Goal: Information Seeking & Learning: Learn about a topic

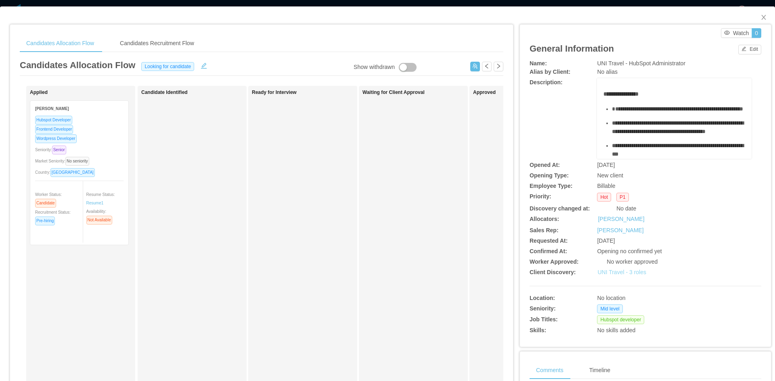
click at [627, 274] on link "UNI Travel - 3 roles" at bounding box center [621, 272] width 49 height 6
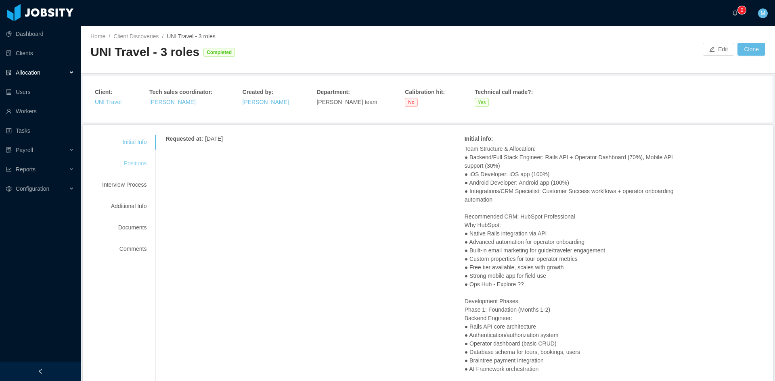
click at [144, 158] on div "Positions" at bounding box center [124, 163] width 64 height 15
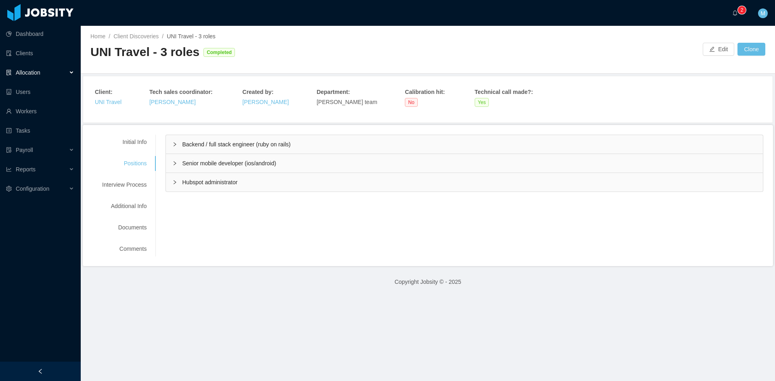
click at [172, 180] on icon "icon: right" at bounding box center [174, 182] width 5 height 5
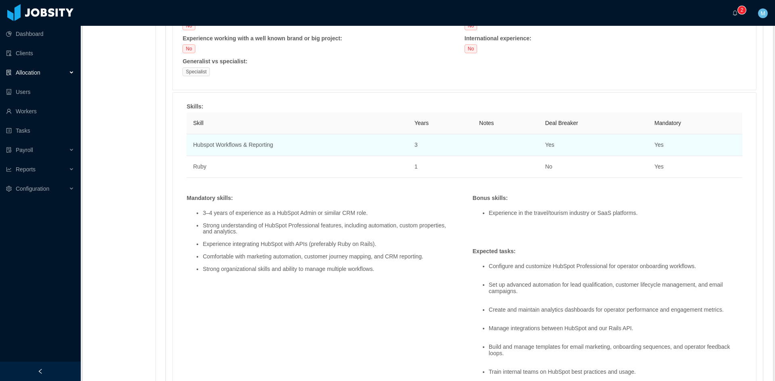
scroll to position [471, 0]
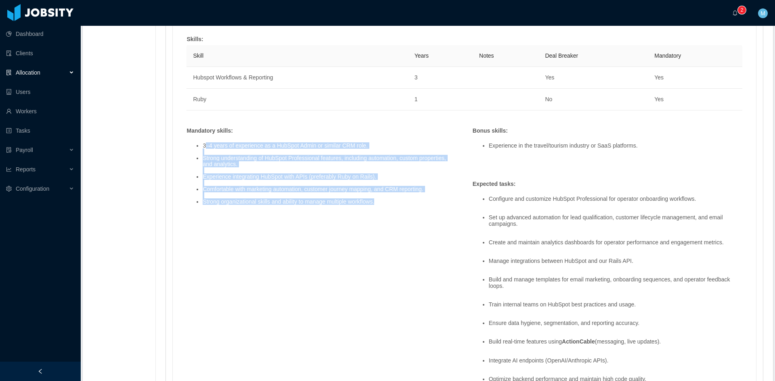
drag, startPoint x: 203, startPoint y: 144, endPoint x: 410, endPoint y: 200, distance: 214.1
click at [410, 200] on ul "3–4 years of experience as a HubSpot Admin or similar CRM role. Strong understa…" at bounding box center [321, 174] width 270 height 75
copy ul "3–4 years of experience as a HubSpot Admin or similar CRM role. Strong understa…"
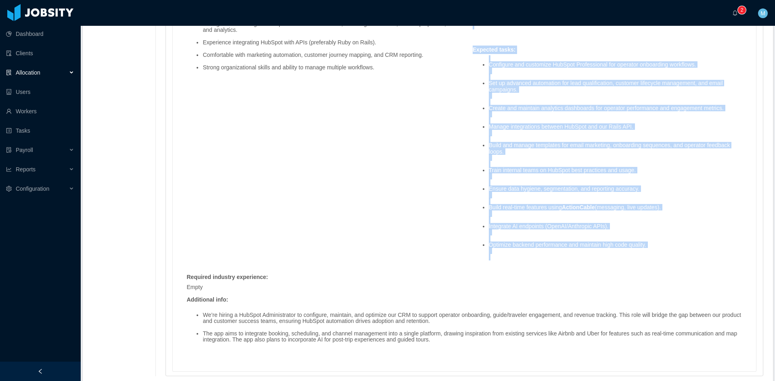
scroll to position [640, 0]
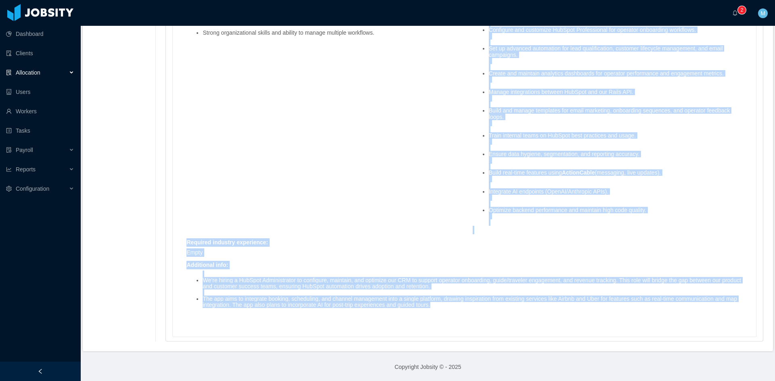
drag, startPoint x: 470, startPoint y: 130, endPoint x: 586, endPoint y: 307, distance: 212.7
click at [586, 307] on div "Skills : Skill Years Notes Deal Breaker Mandatory Hubspot Workflows & Reporting…" at bounding box center [464, 96] width 572 height 461
copy div "Lorem ipsumd : Sitametcon ad eli seddoe/tempori utlabore et DolO magnaaliq. Eni…"
